Goal: Task Accomplishment & Management: Manage account settings

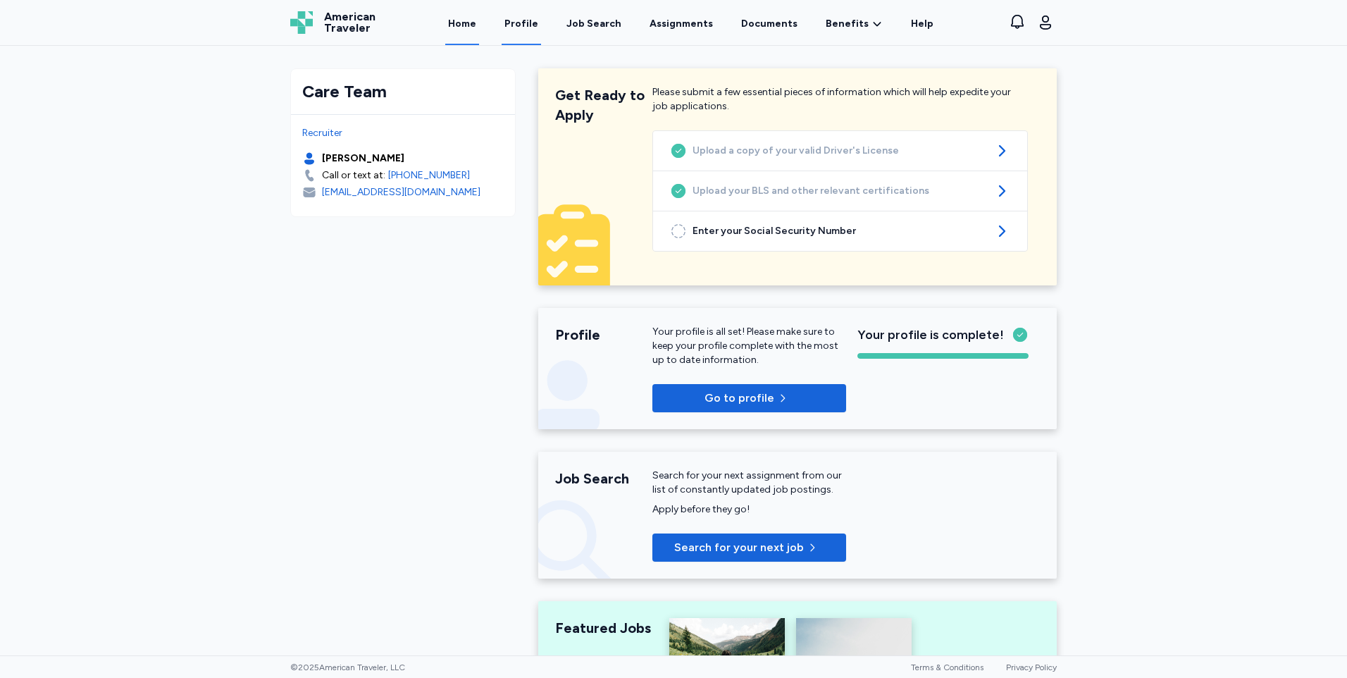
click at [525, 23] on link "Profile" at bounding box center [521, 23] width 39 height 44
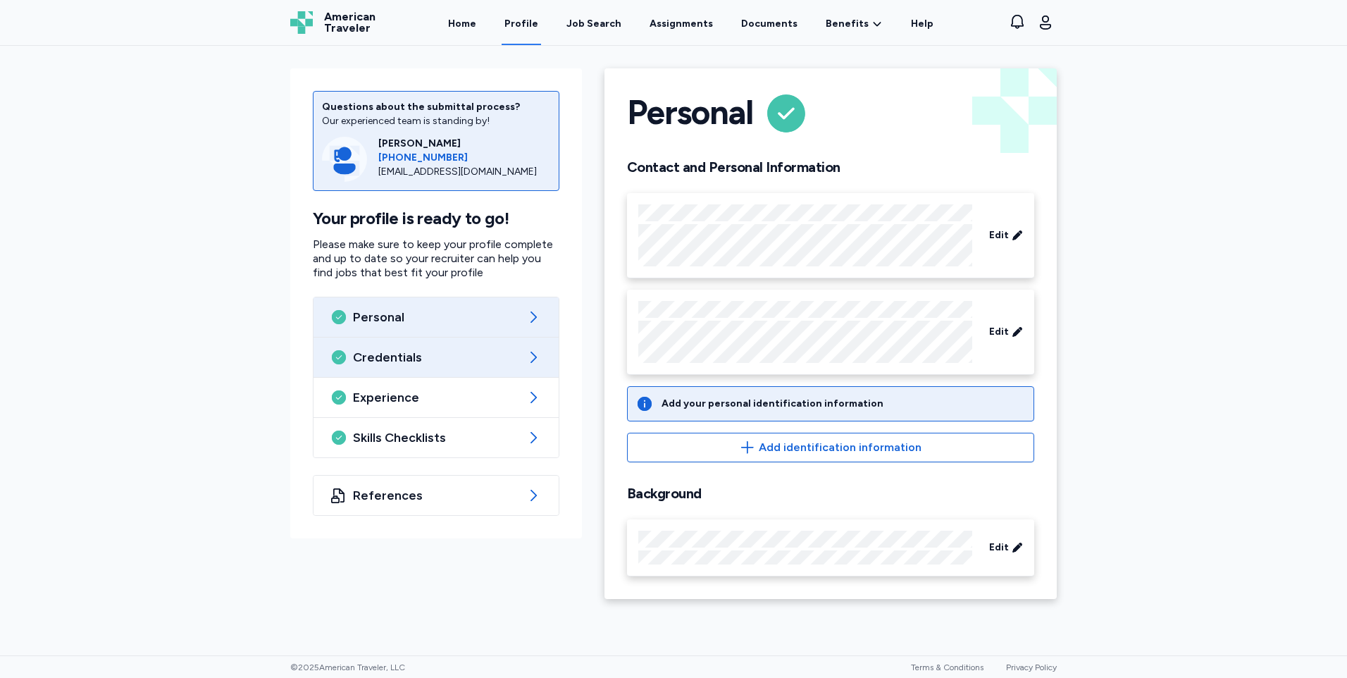
click at [410, 360] on span "Credentials" at bounding box center [436, 357] width 166 height 17
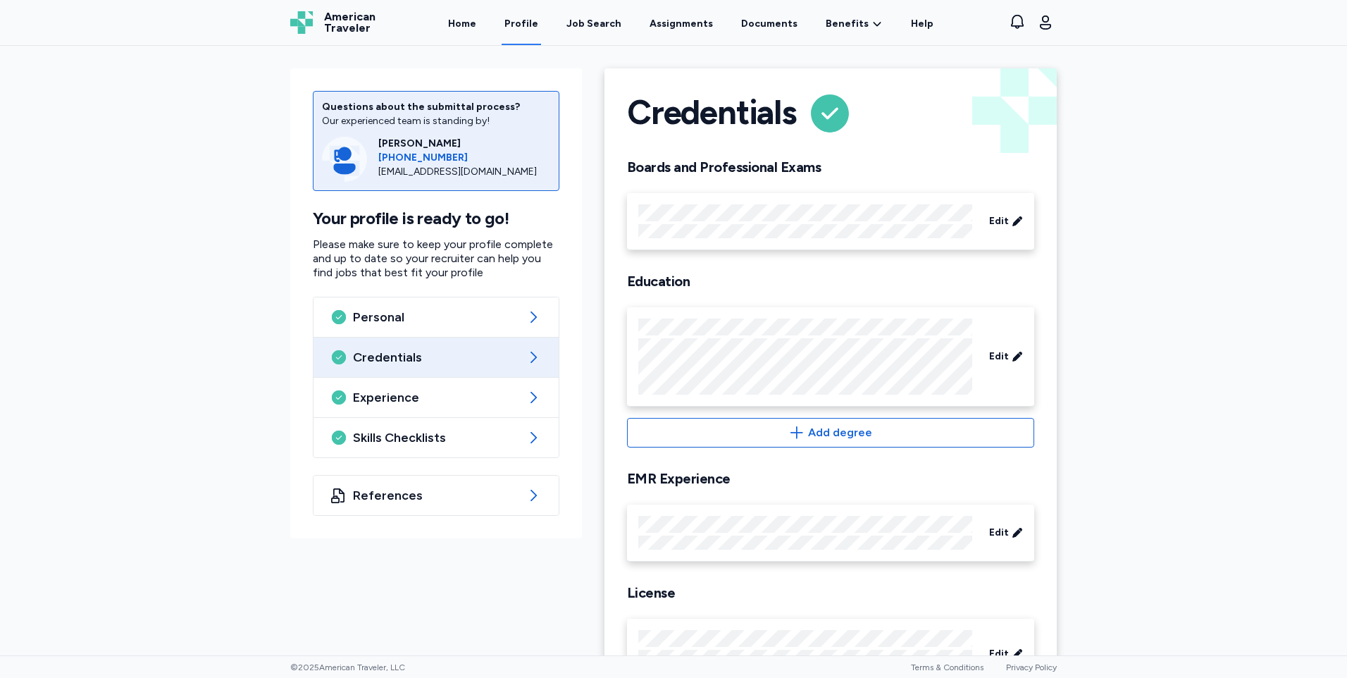
drag, startPoint x: 63, startPoint y: 230, endPoint x: 523, endPoint y: 116, distance: 473.9
click at [63, 230] on div "Questions about the submittal process? Our experienced team is standing by! [PE…" at bounding box center [673, 350] width 1347 height 609
click at [756, 22] on link "Documents" at bounding box center [769, 23] width 62 height 44
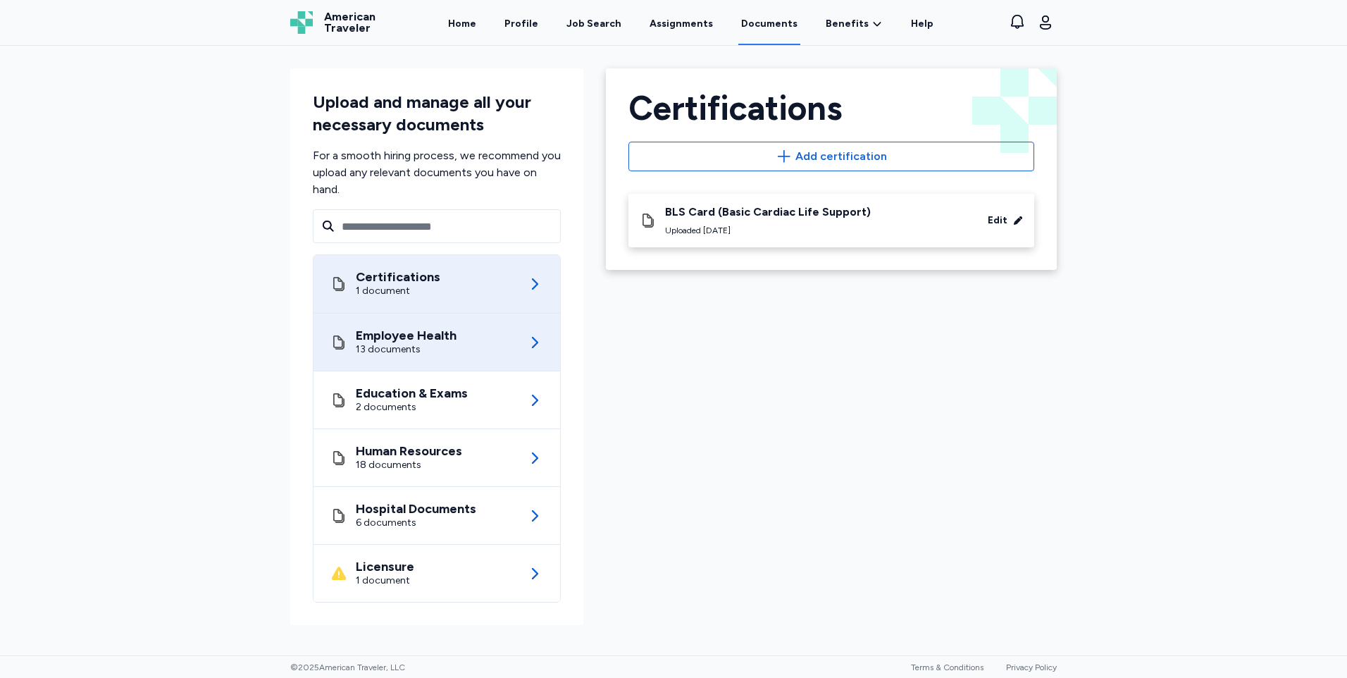
click at [483, 354] on div "Employee Health 13 documents" at bounding box center [436, 341] width 213 height 57
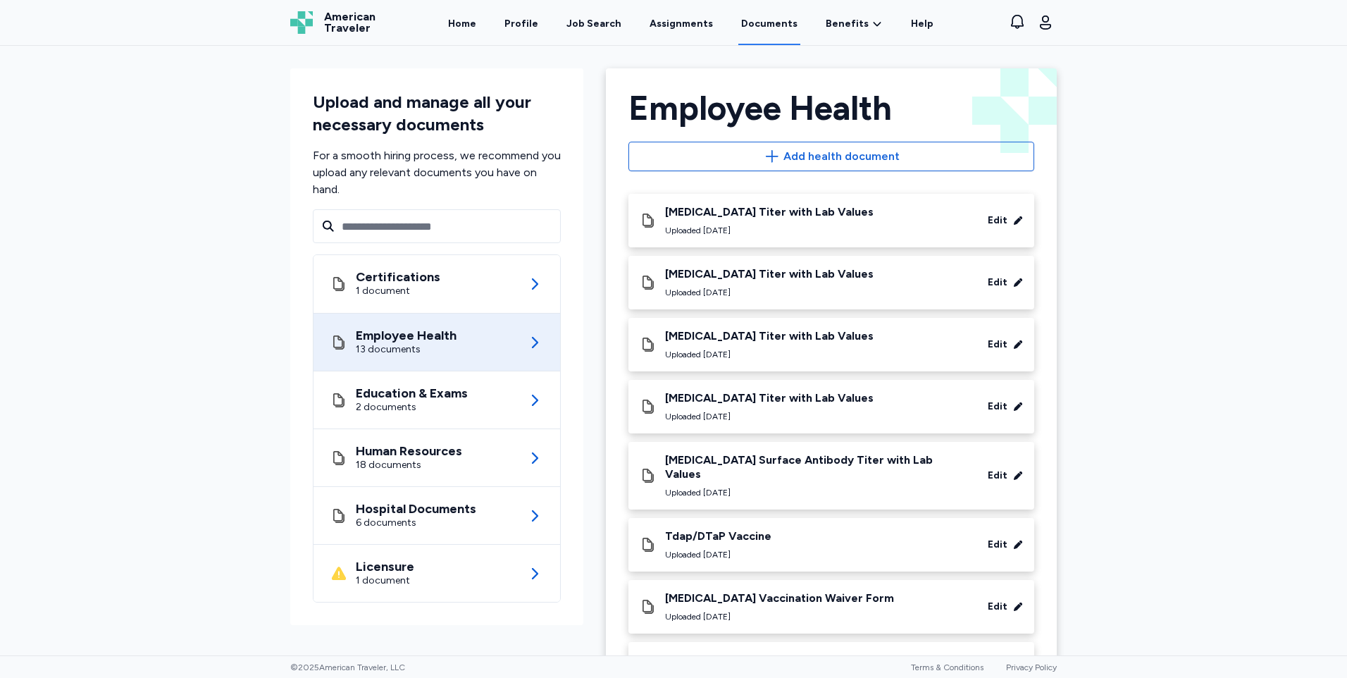
click at [740, 549] on div "Uploaded [DATE]" at bounding box center [718, 554] width 106 height 11
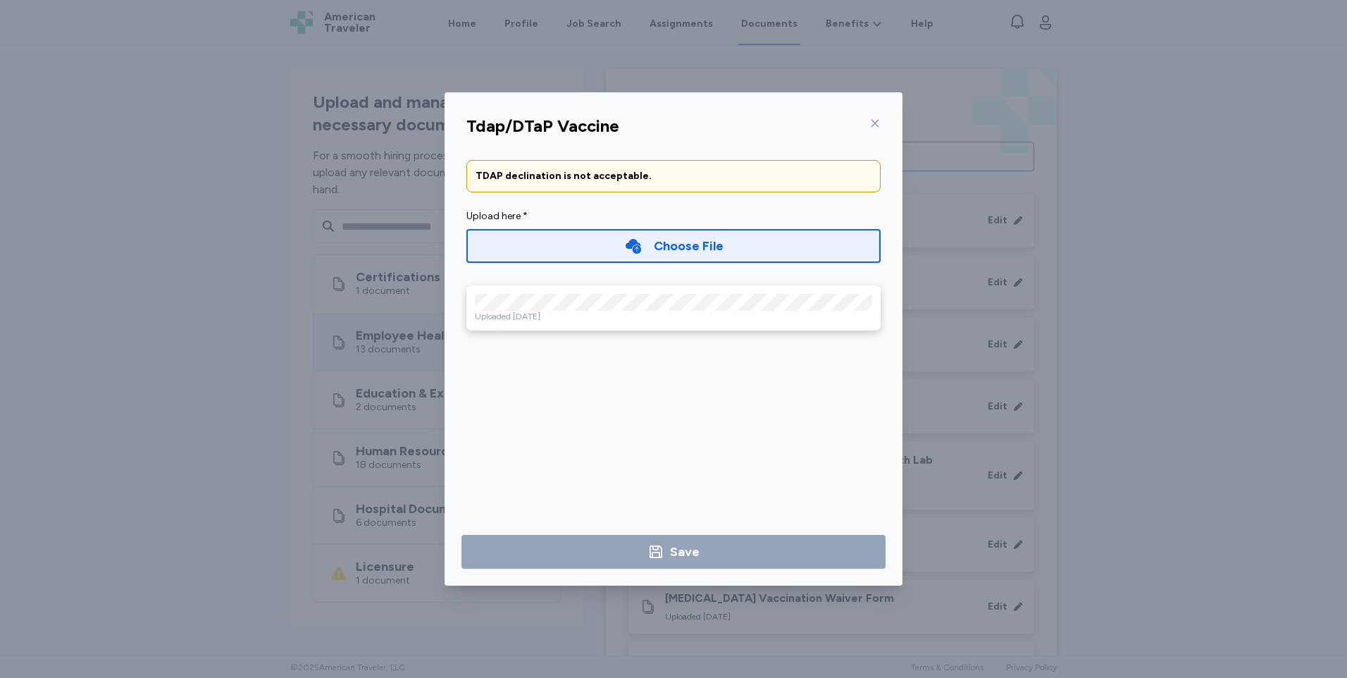
click at [589, 311] on div "Uploaded [DATE]" at bounding box center [673, 316] width 397 height 11
